Goal: Task Accomplishment & Management: Manage account settings

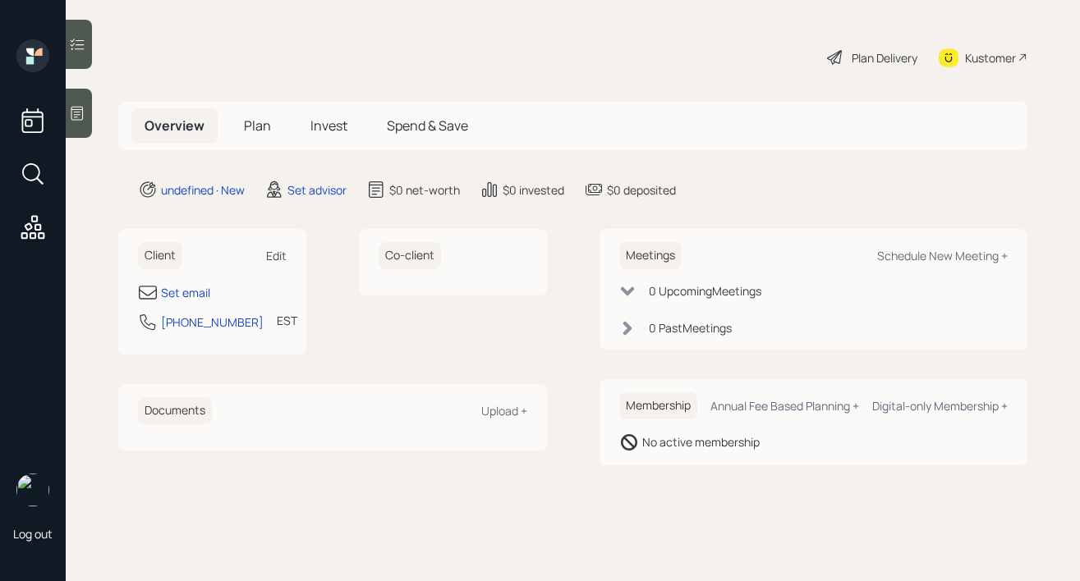
click at [278, 262] on div "Edit" at bounding box center [276, 256] width 21 height 16
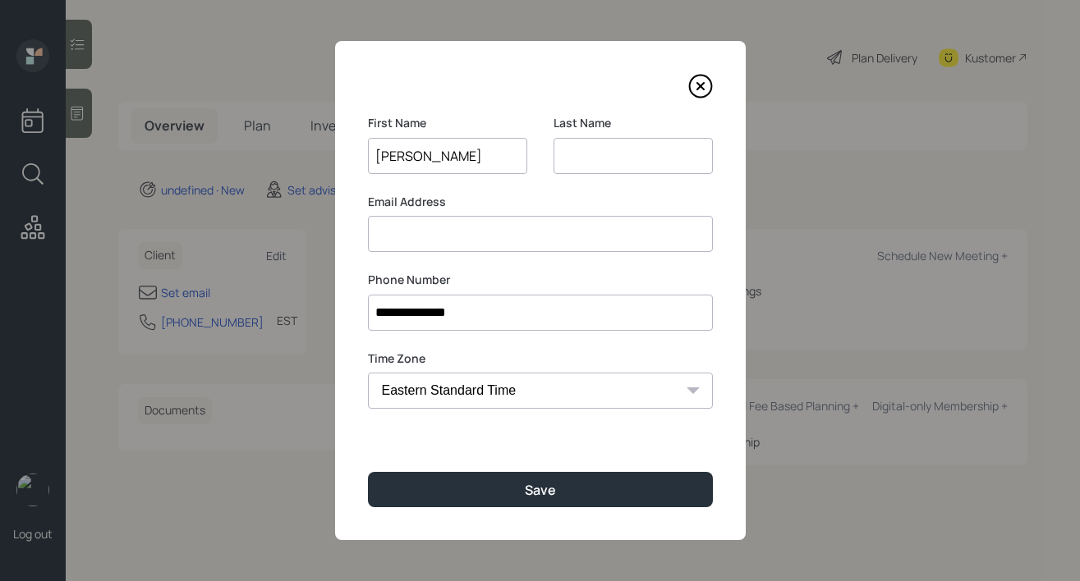
type input "[PERSON_NAME]"
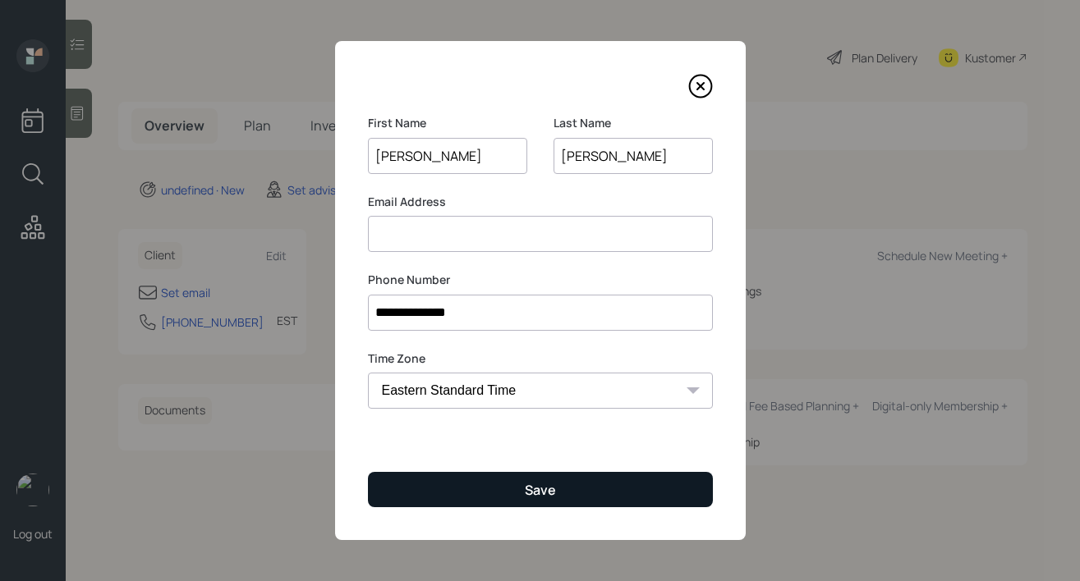
type input "[PERSON_NAME]"
click at [474, 487] on button "Save" at bounding box center [540, 489] width 345 height 35
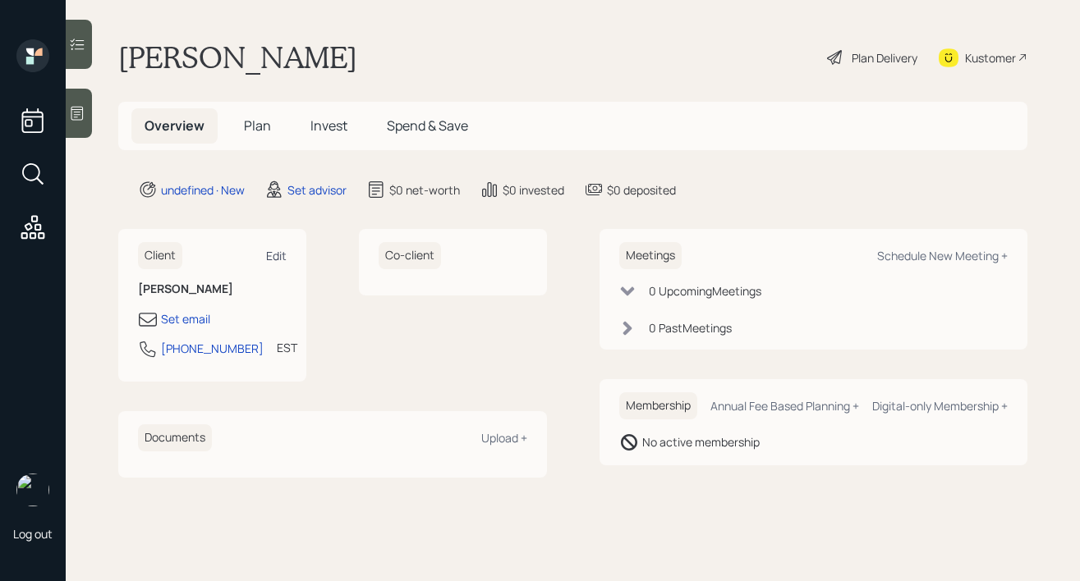
click at [285, 258] on div "Edit" at bounding box center [276, 256] width 21 height 16
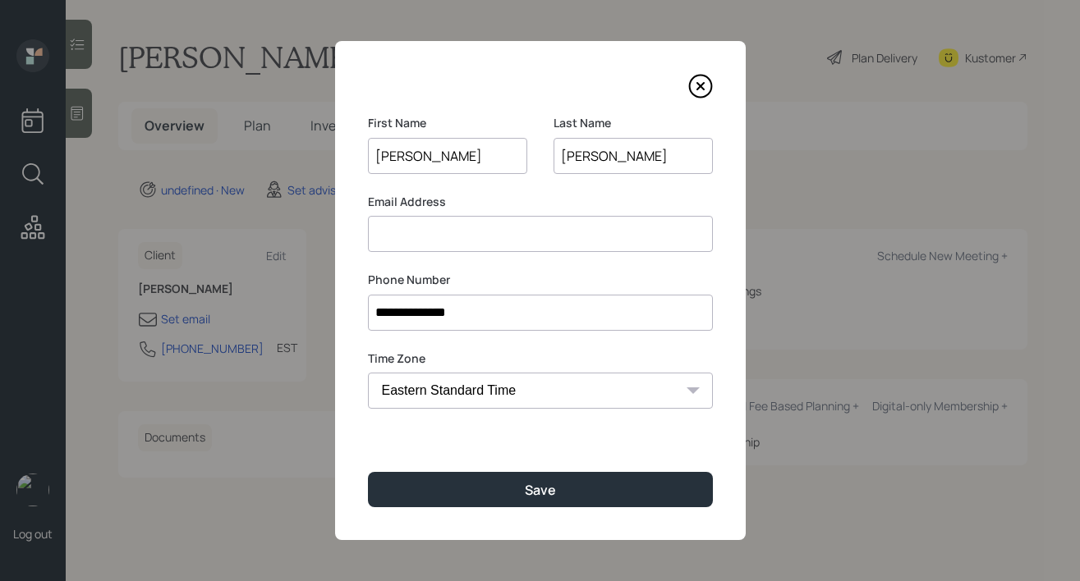
click at [548, 238] on input at bounding box center [540, 234] width 345 height 36
type input "[PERSON_NAME][EMAIL_ADDRESS][PERSON_NAME][DOMAIN_NAME]"
click at [581, 155] on input "[PERSON_NAME]" at bounding box center [633, 156] width 159 height 36
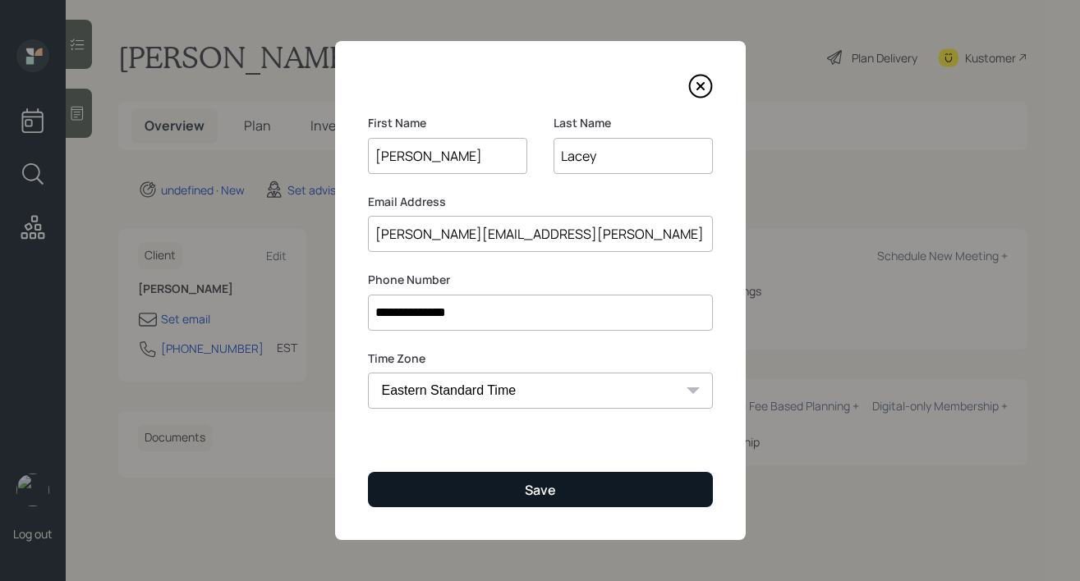
type input "Lacey"
click at [554, 484] on div "Save" at bounding box center [540, 490] width 31 height 18
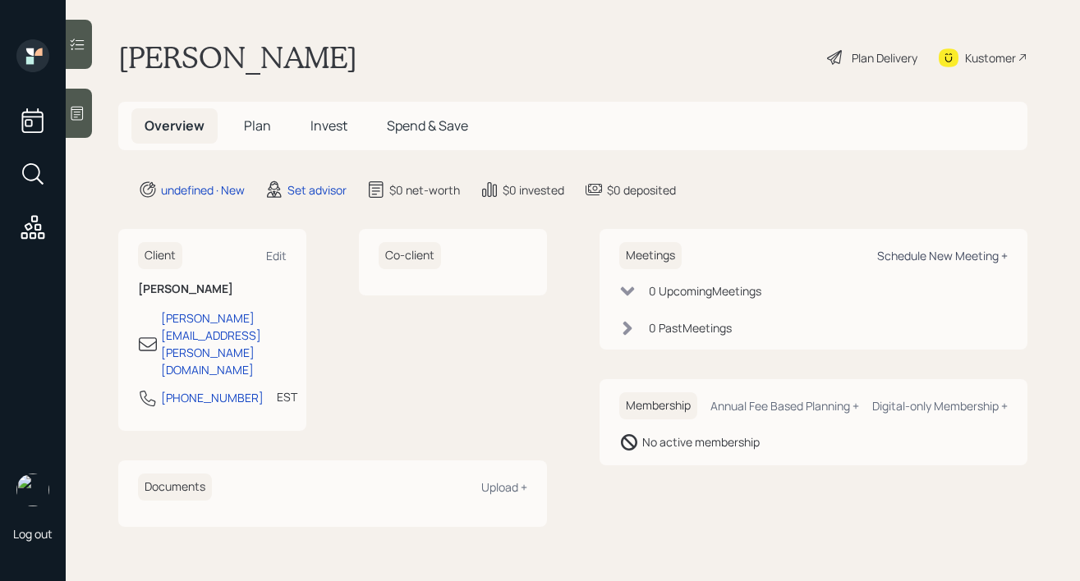
click at [902, 249] on div "Schedule New Meeting +" at bounding box center [942, 256] width 131 height 16
select select "round-[PERSON_NAME]"
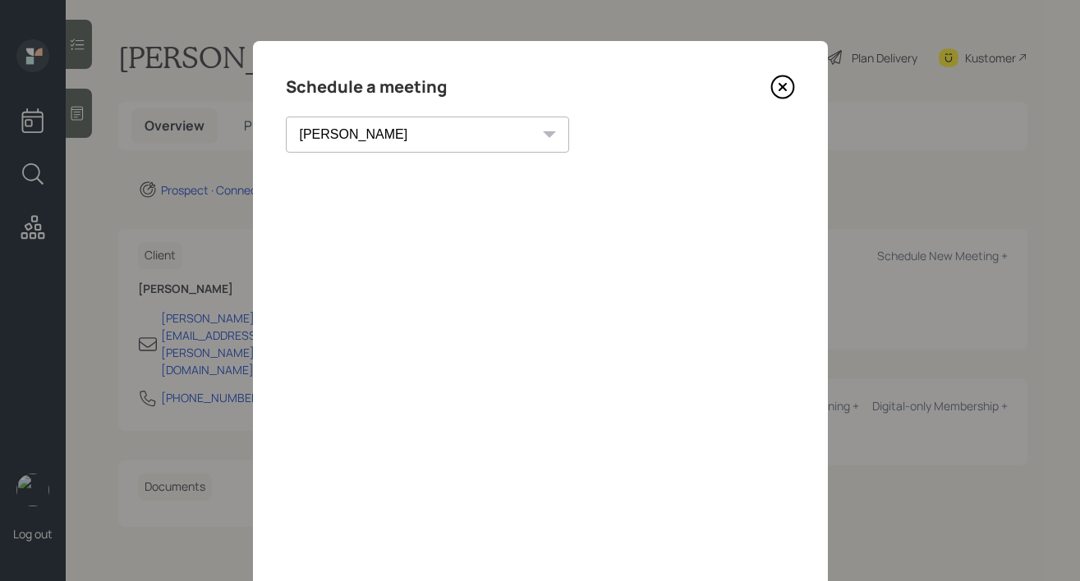
click at [784, 80] on icon at bounding box center [782, 87] width 25 height 25
